Goal: Transaction & Acquisition: Purchase product/service

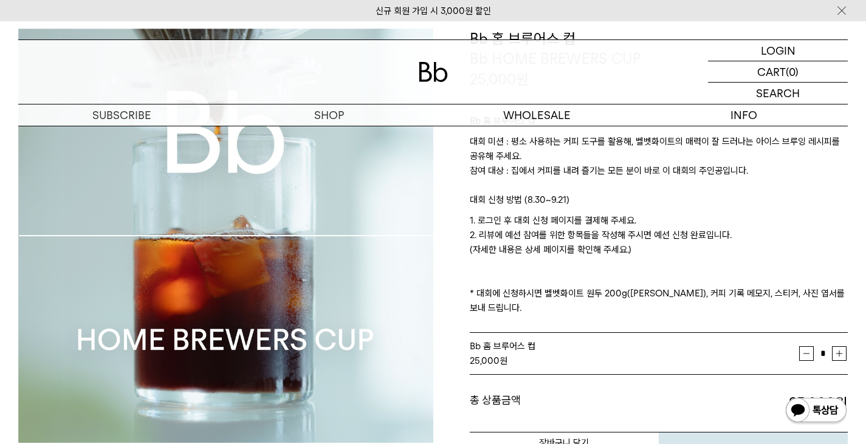
scroll to position [182, 0]
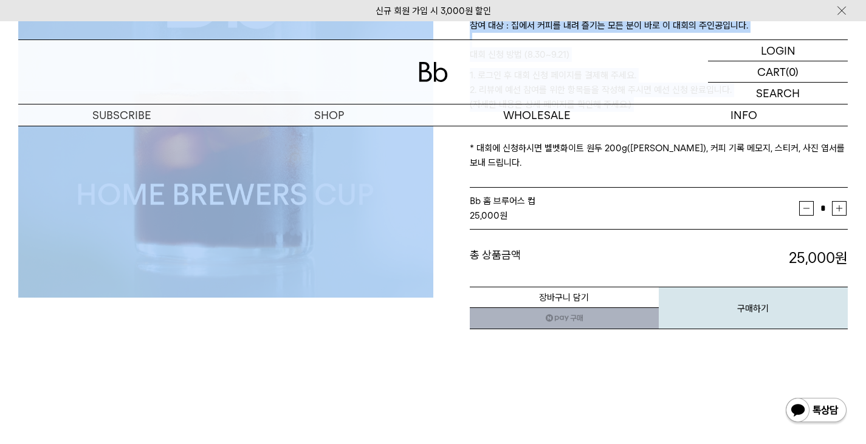
scroll to position [0, 0]
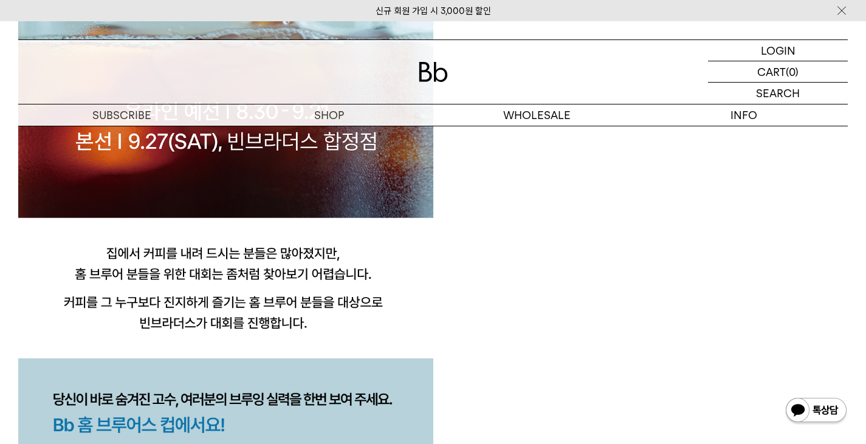
scroll to position [1155, 0]
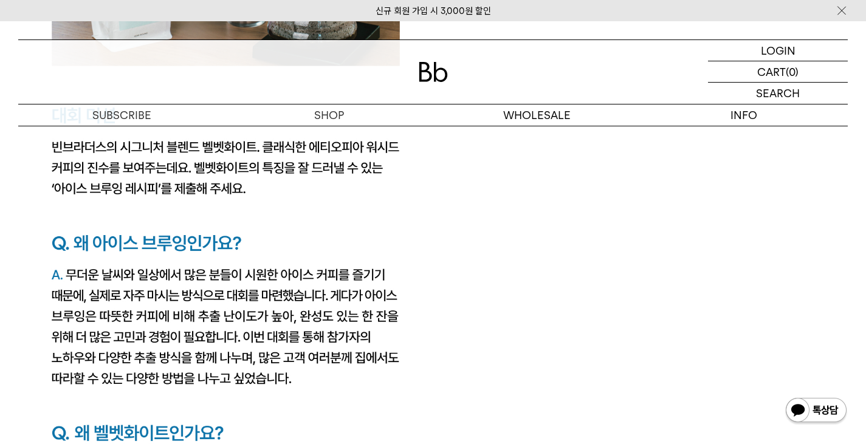
scroll to position [2006, 0]
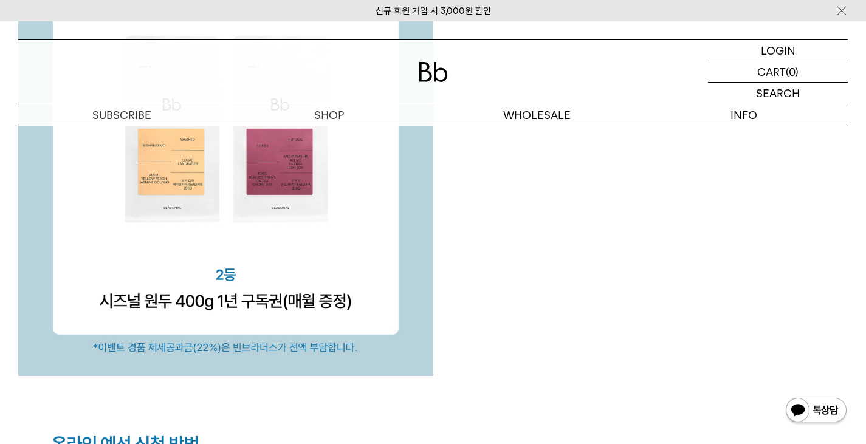
scroll to position [4074, 0]
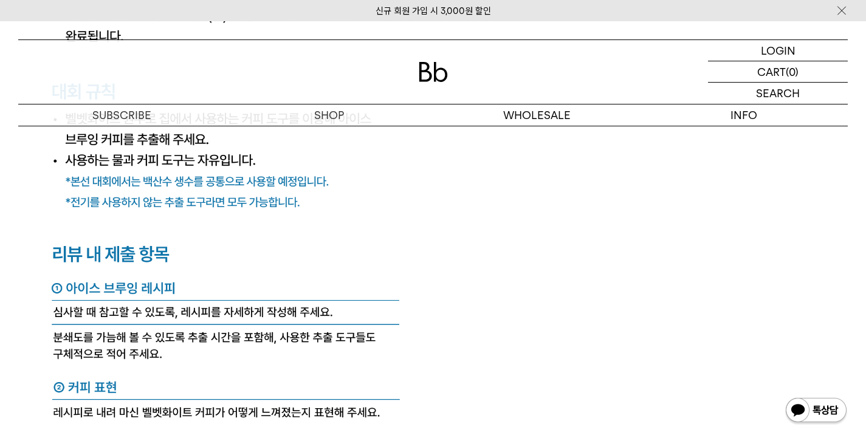
scroll to position [4560, 0]
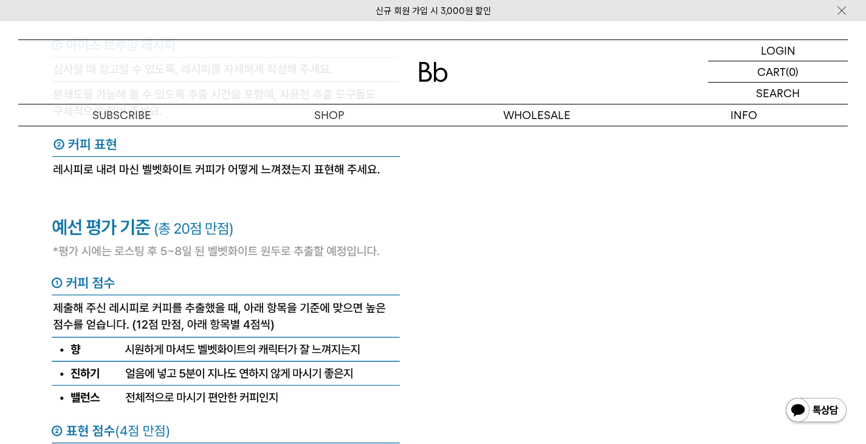
scroll to position [4925, 0]
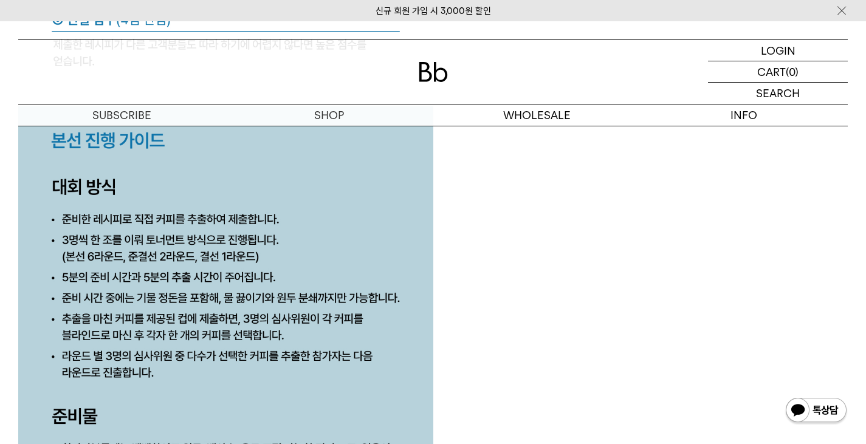
scroll to position [5411, 0]
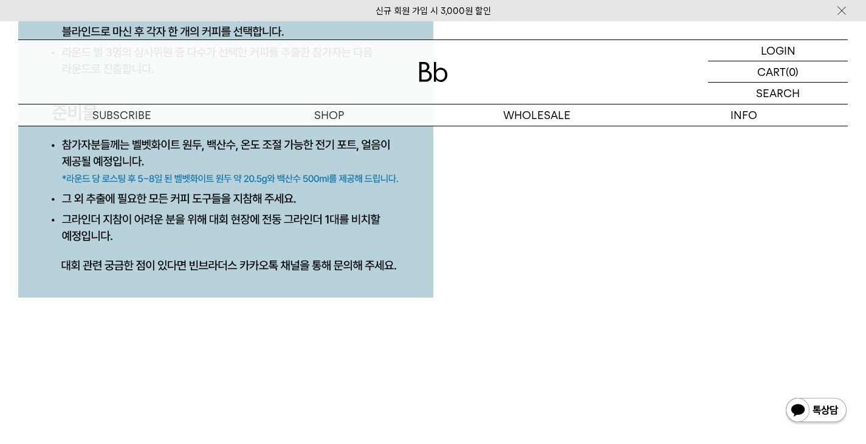
scroll to position [5594, 0]
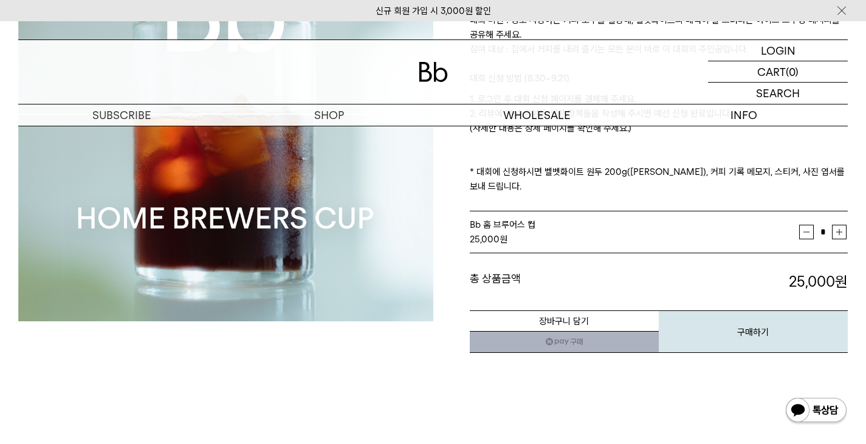
scroll to position [0, 0]
